Goal: Transaction & Acquisition: Purchase product/service

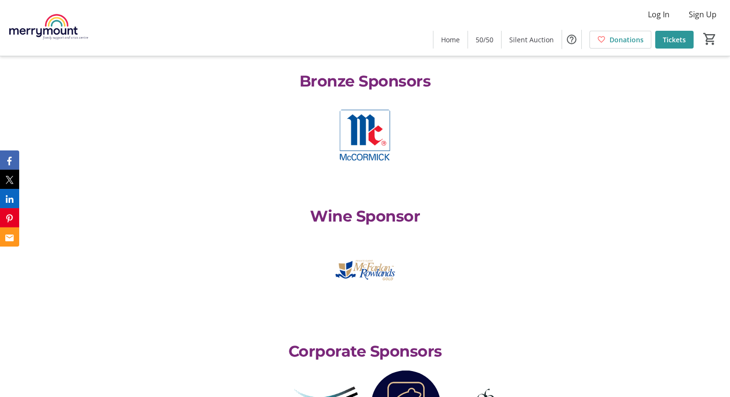
scroll to position [2475, 0]
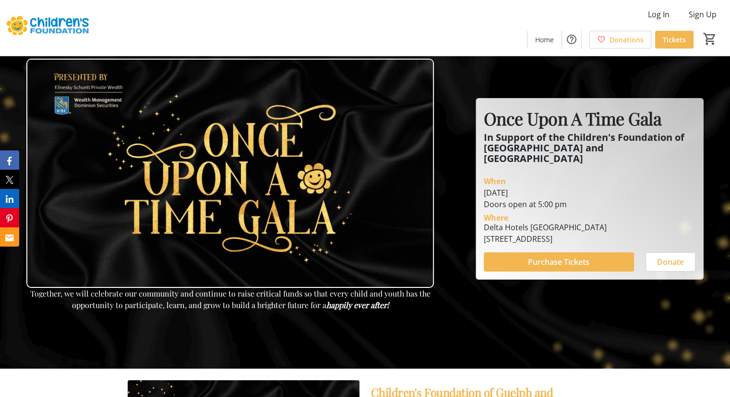
scroll to position [9, 0]
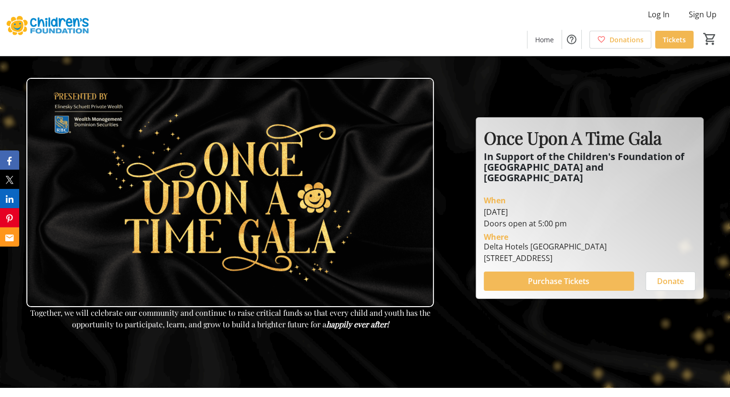
click at [535, 275] on span "Purchase Tickets" at bounding box center [558, 281] width 61 height 12
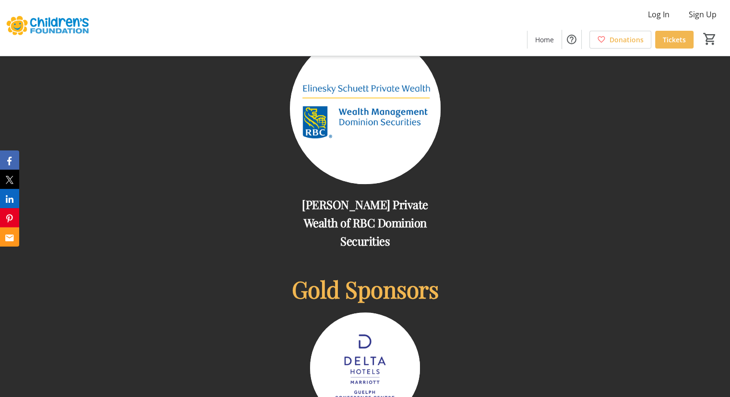
scroll to position [685, 0]
